Goal: Transaction & Acquisition: Book appointment/travel/reservation

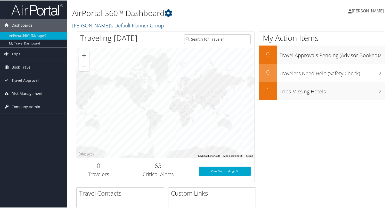
click at [367, 9] on span "[PERSON_NAME]" at bounding box center [368, 10] width 32 height 6
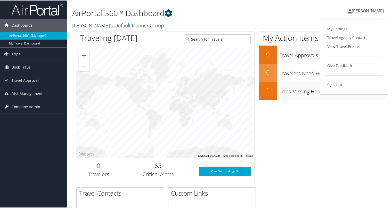
click at [367, 9] on span "[PERSON_NAME]" at bounding box center [368, 10] width 32 height 6
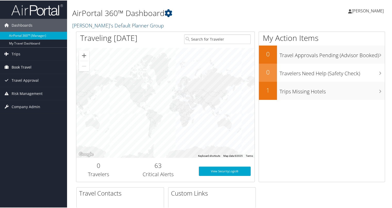
click at [20, 64] on span "Book Travel" at bounding box center [22, 66] width 20 height 13
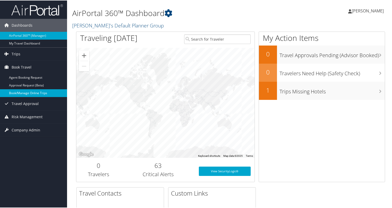
click at [54, 93] on link "Book/Manage Online Trips" at bounding box center [33, 93] width 67 height 8
